Goal: Find specific page/section: Find specific page/section

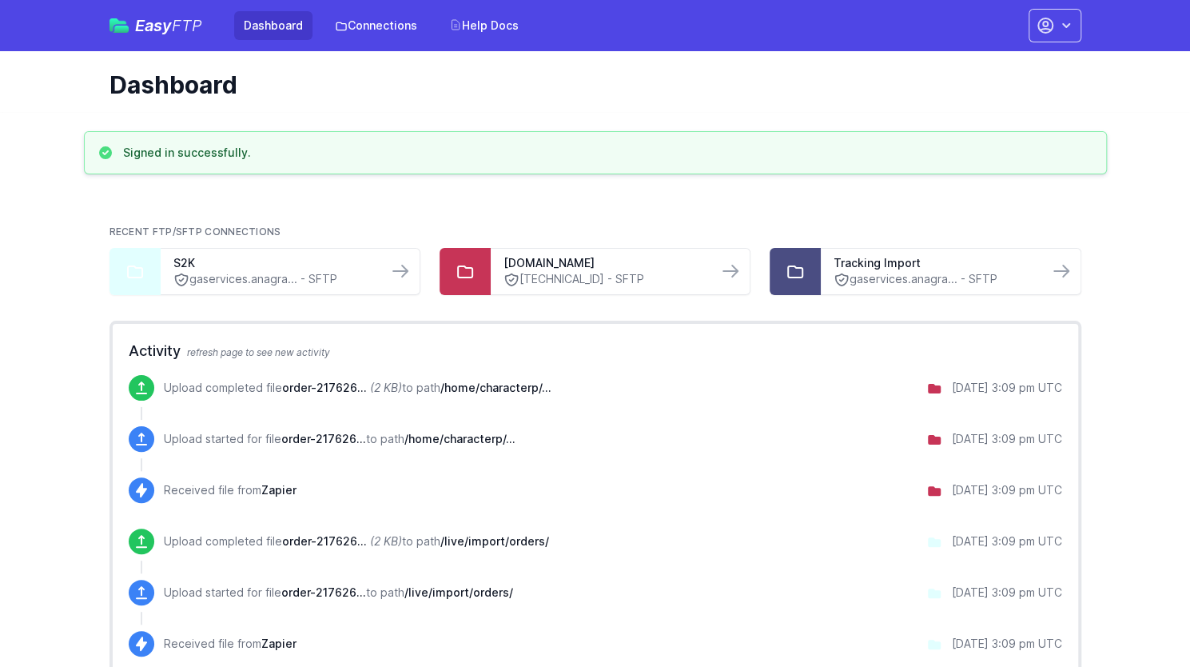
click at [380, 42] on div "Easy FTP Dashboard Connections Help Docs Account Settings Your Profile Contact …" at bounding box center [595, 25] width 972 height 51
click at [382, 31] on link "Connections" at bounding box center [376, 25] width 102 height 29
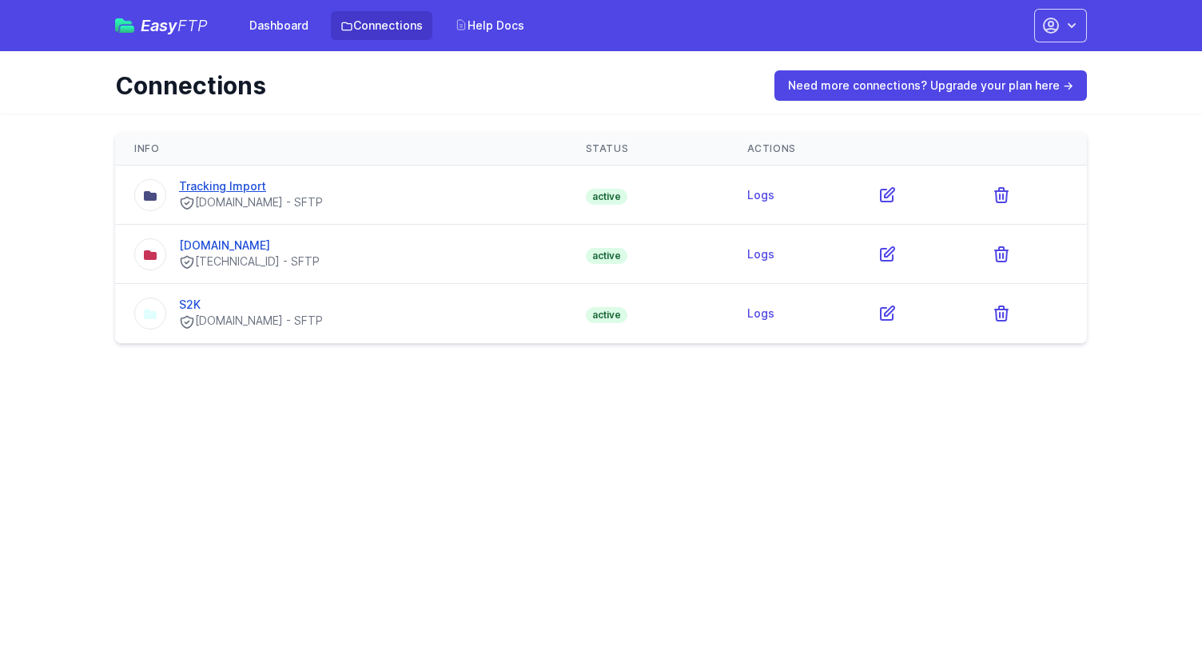
click at [247, 184] on link "Tracking Import" at bounding box center [222, 186] width 87 height 14
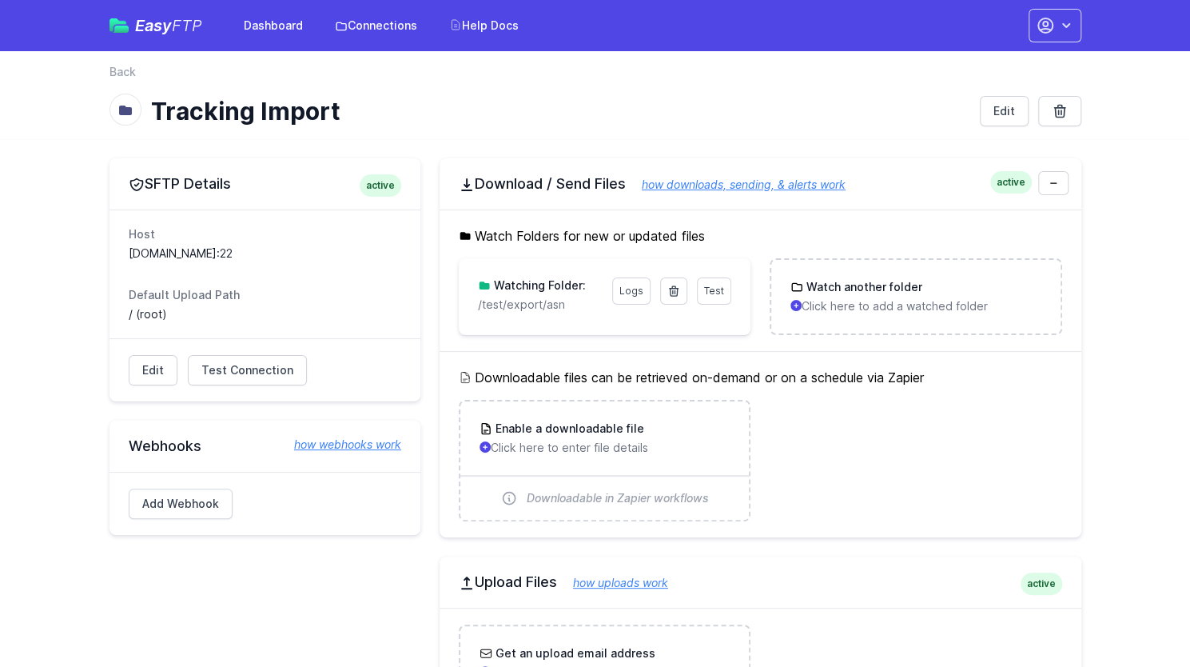
drag, startPoint x: 570, startPoint y: 302, endPoint x: 475, endPoint y: 307, distance: 95.2
click at [475, 305] on div "Test Logs Watching Folder: /test/export/asn" at bounding box center [605, 295] width 292 height 74
copy p "/test/export/asn"
